Goal: Task Accomplishment & Management: Complete application form

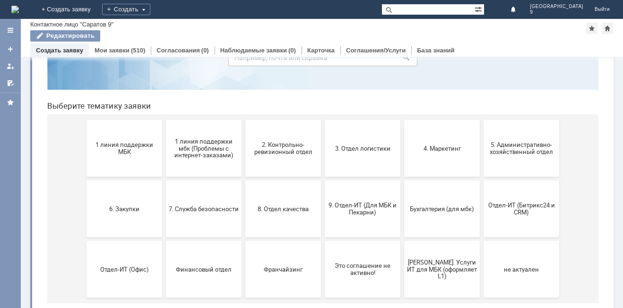
scroll to position [77, 0]
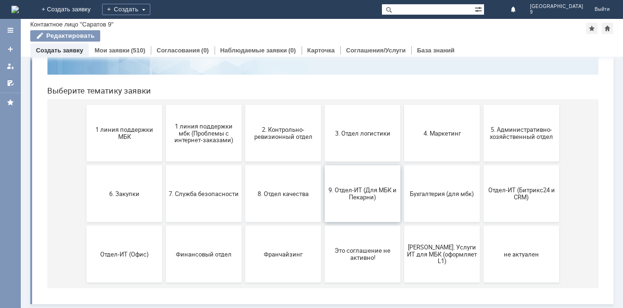
click at [346, 183] on button "9. Отдел-ИТ (Для МБК и Пекарни)" at bounding box center [363, 193] width 76 height 57
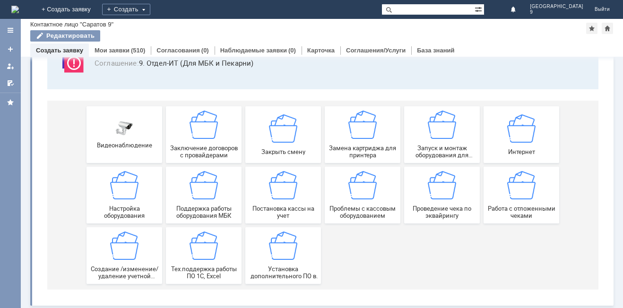
scroll to position [78, 0]
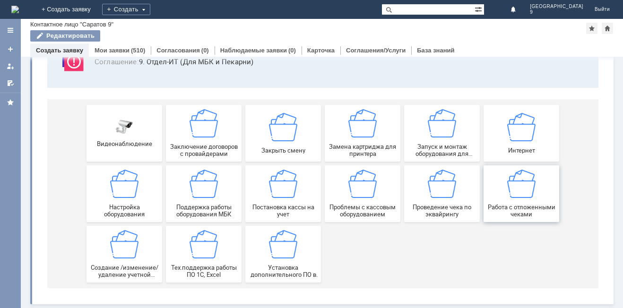
drag, startPoint x: 505, startPoint y: 185, endPoint x: 546, endPoint y: 174, distance: 42.4
click at [507, 185] on img at bounding box center [521, 184] width 28 height 28
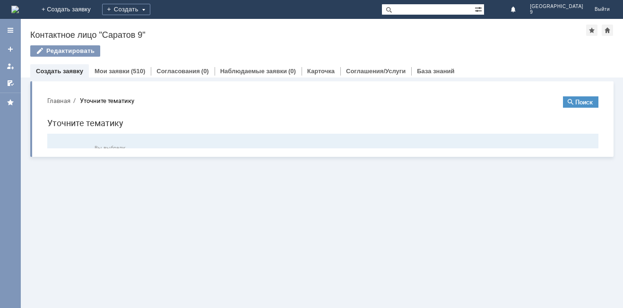
scroll to position [0, 0]
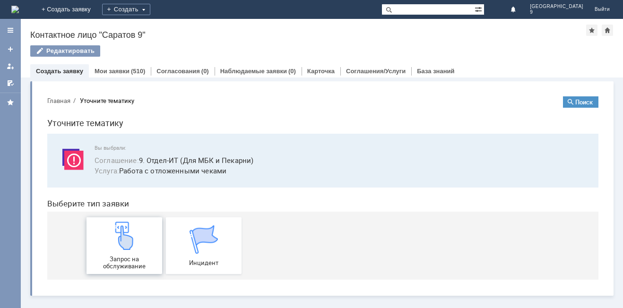
click at [119, 256] on span "Запрос на обслуживание" at bounding box center [124, 263] width 70 height 14
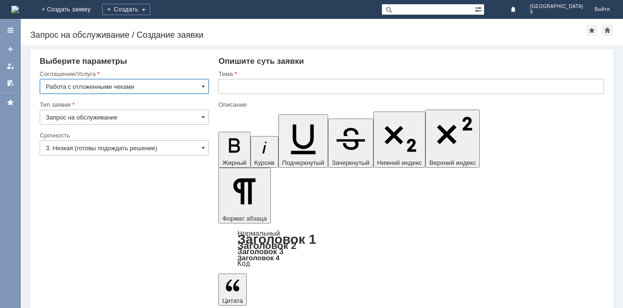
click at [239, 90] on input "text" at bounding box center [411, 86] width 386 height 15
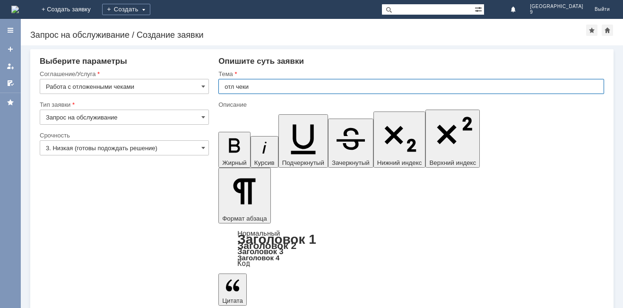
type input "отл чеки"
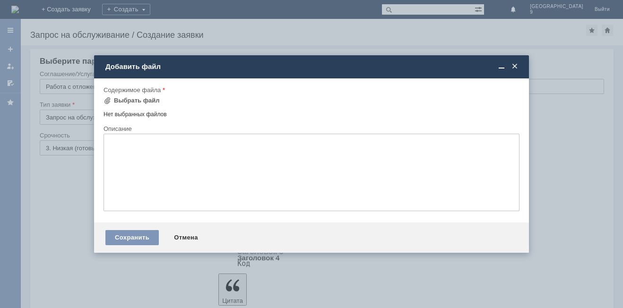
click at [116, 95] on div "Содержимое файла" at bounding box center [312, 90] width 416 height 9
click at [113, 101] on div "Выбрать файл" at bounding box center [132, 101] width 56 height 8
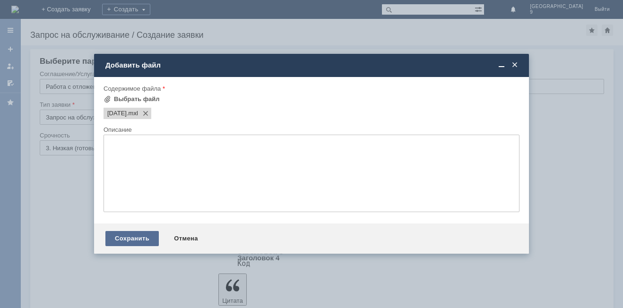
click at [130, 241] on div "Сохранить" at bounding box center [131, 238] width 53 height 15
